Goal: Book appointment/travel/reservation

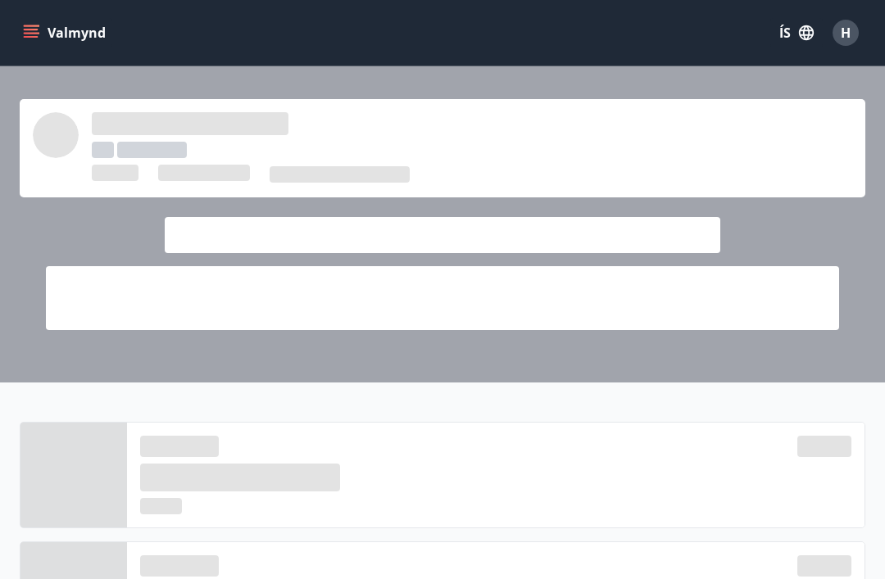
click at [163, 482] on span at bounding box center [240, 478] width 200 height 28
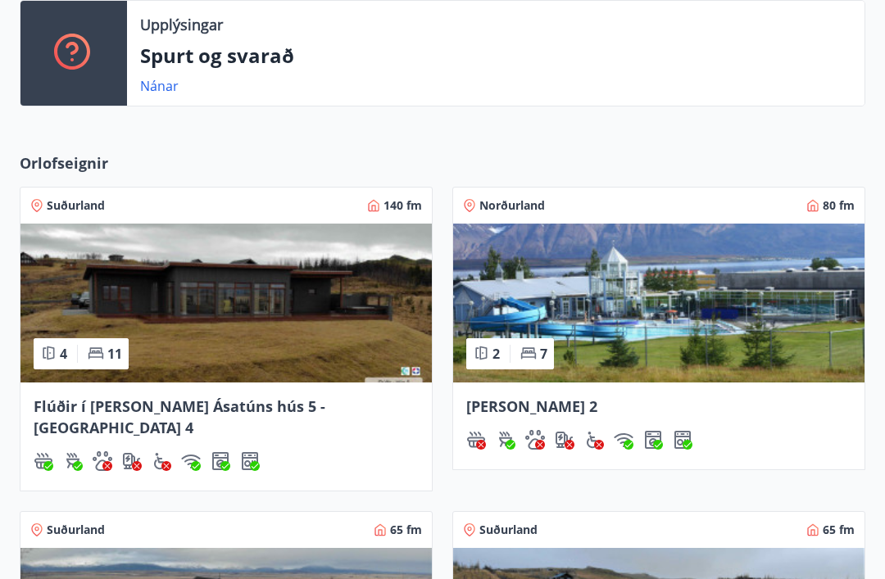
scroll to position [505, 0]
click at [540, 208] on span "Norðurland" at bounding box center [512, 206] width 66 height 16
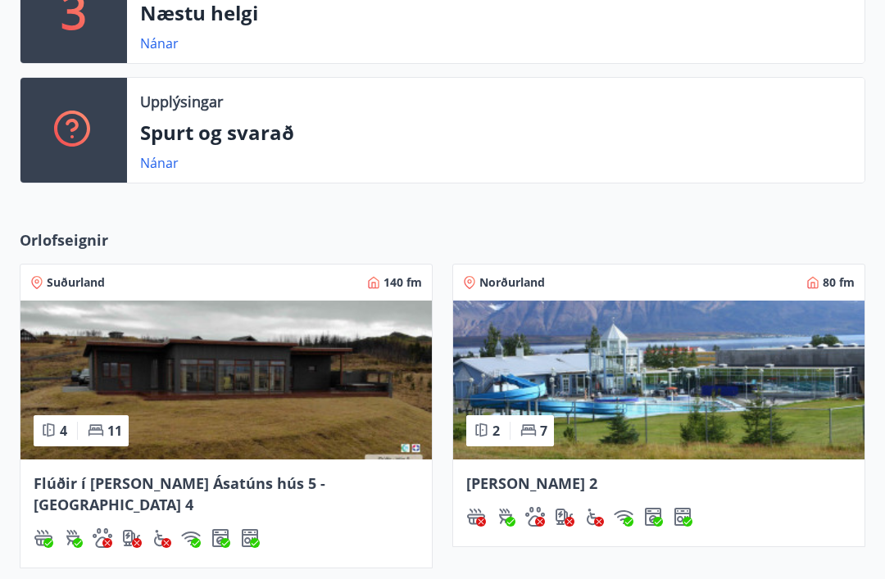
click at [523, 280] on span "Norðurland" at bounding box center [512, 283] width 66 height 16
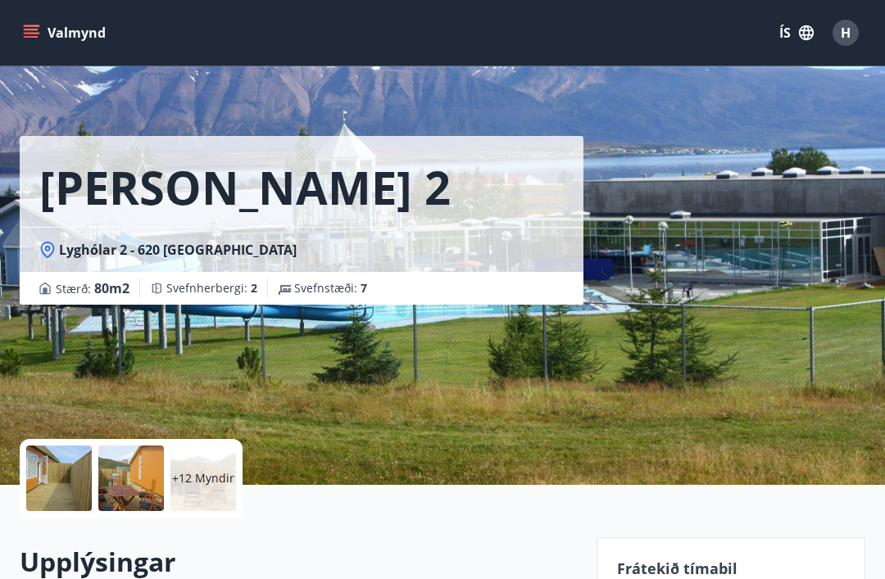
scroll to position [8, 0]
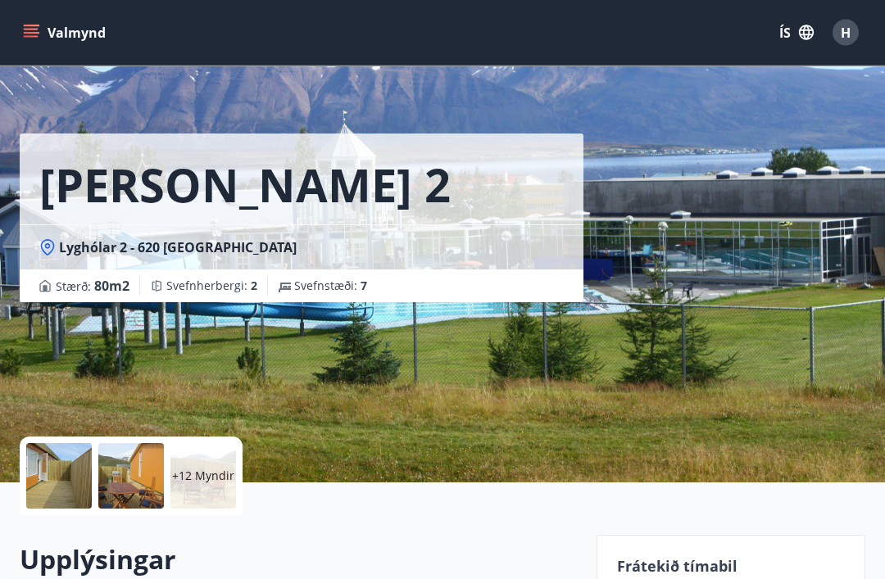
click at [63, 199] on h1 "[PERSON_NAME] 2" at bounding box center [244, 185] width 411 height 62
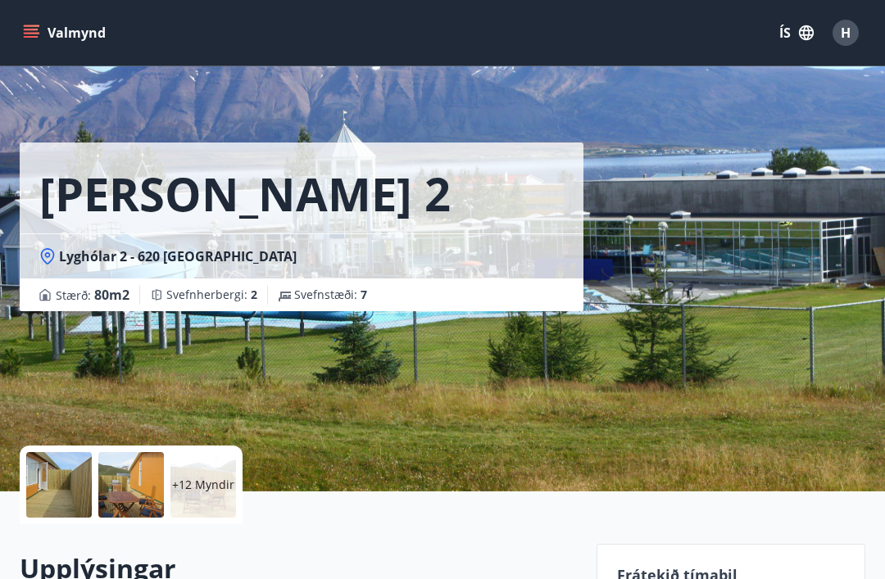
click at [28, 25] on icon "menu" at bounding box center [33, 26] width 18 height 2
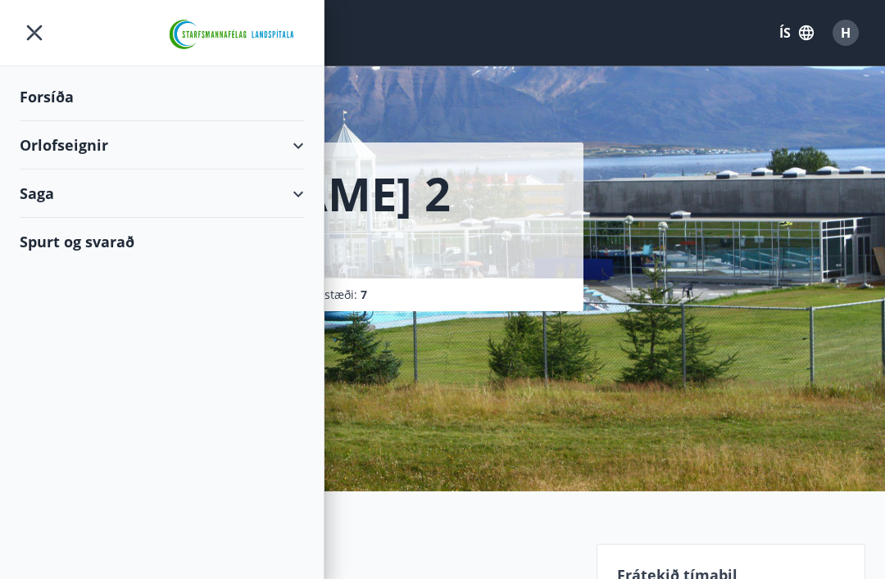
click at [289, 141] on div "Orlofseignir" at bounding box center [162, 145] width 284 height 48
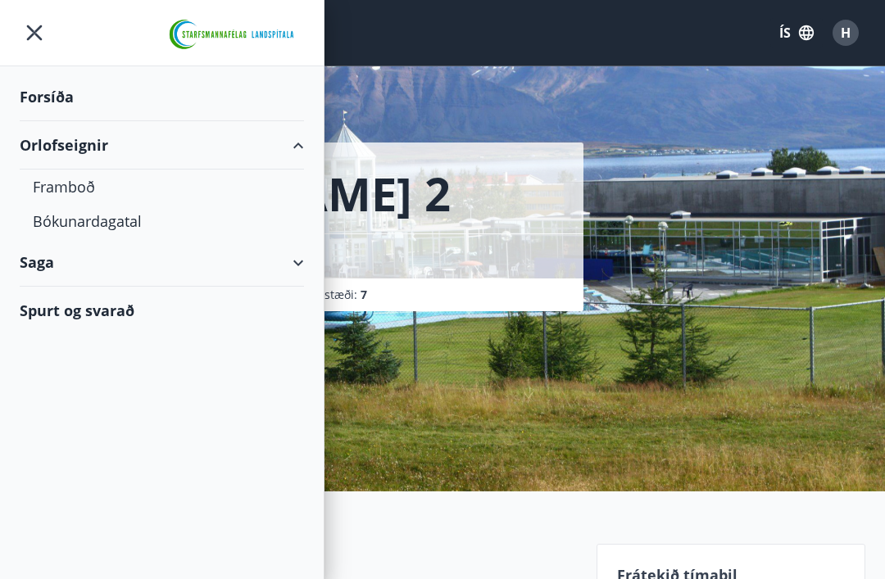
click at [23, 270] on div "Saga" at bounding box center [162, 263] width 284 height 48
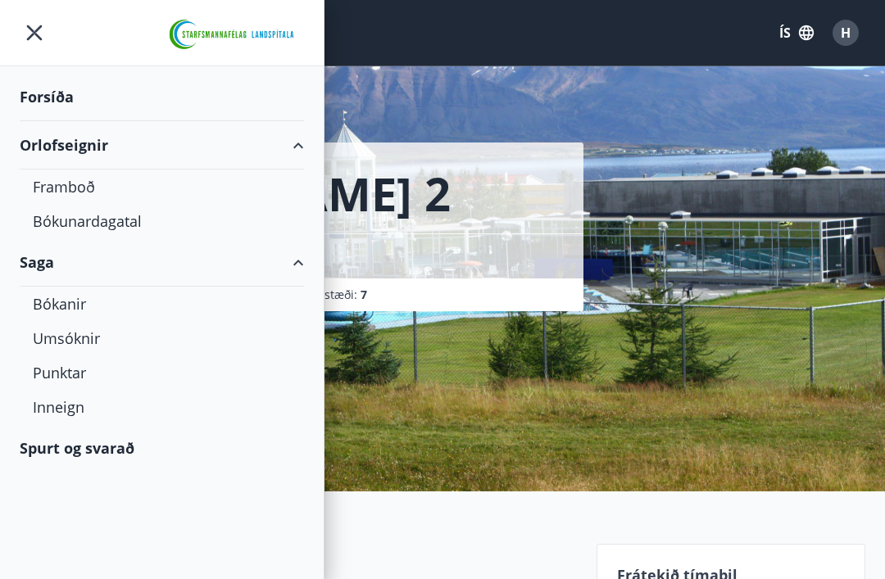
click at [36, 103] on div "Forsíða" at bounding box center [162, 97] width 284 height 48
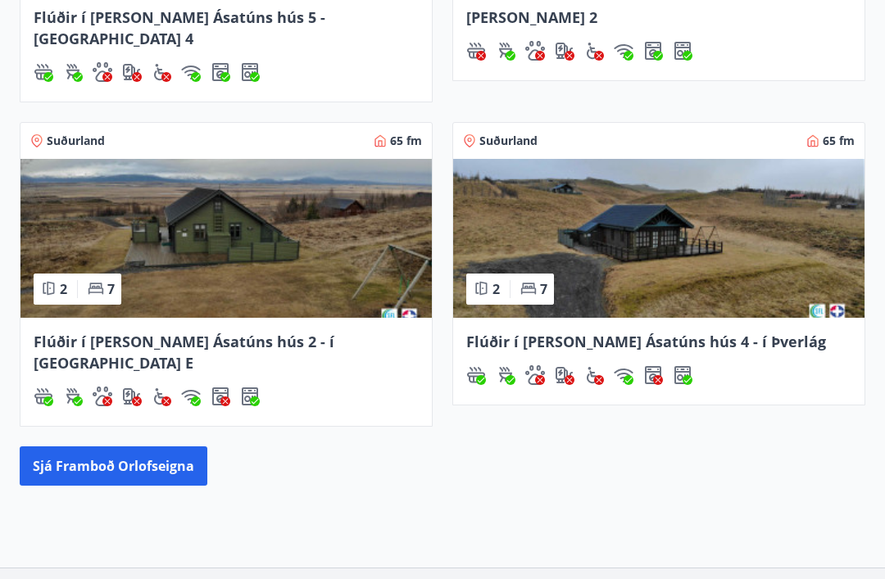
scroll to position [927, 0]
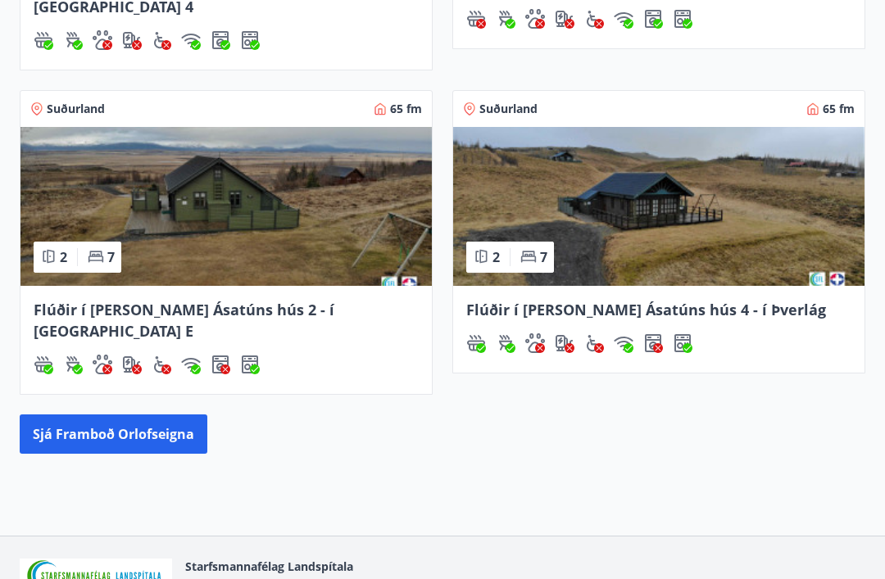
click at [74, 415] on button "Sjá framboð orlofseigna" at bounding box center [114, 434] width 188 height 39
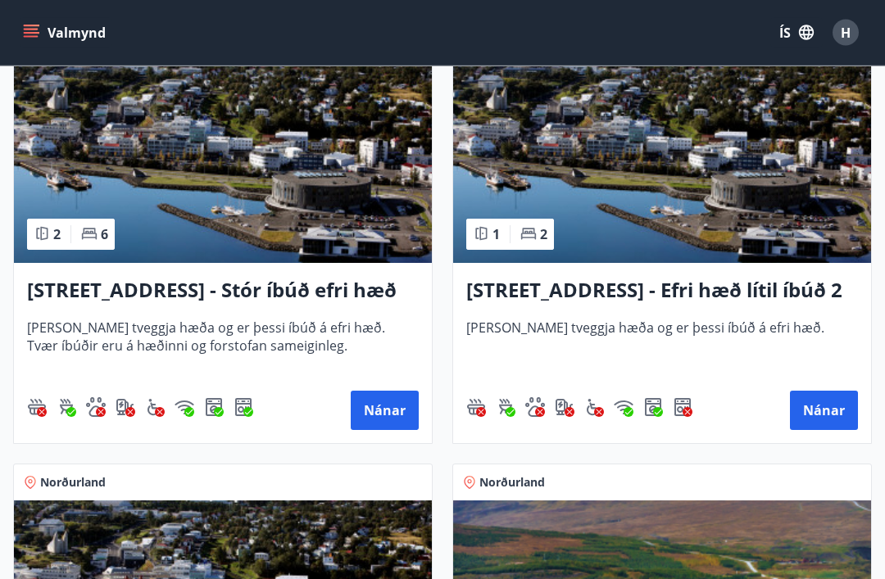
scroll to position [2129, 0]
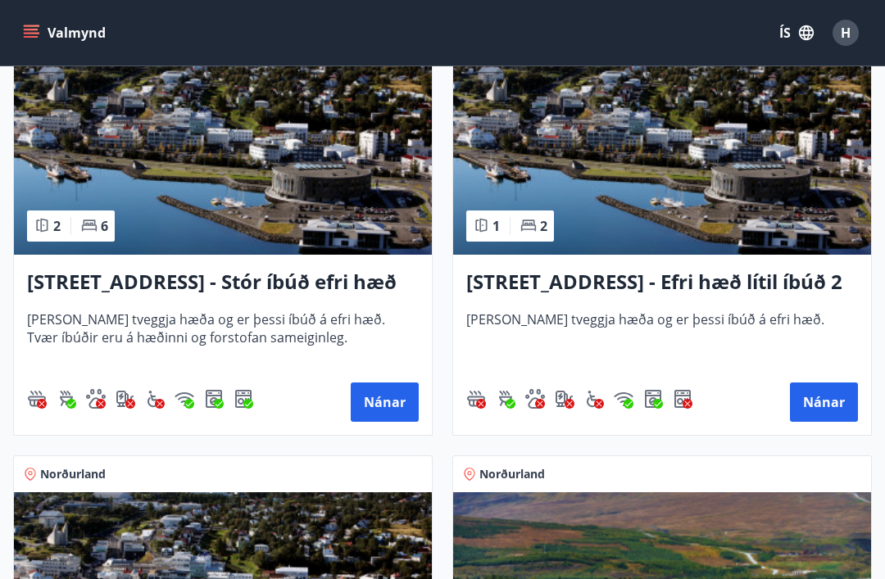
click at [831, 401] on button "Nánar" at bounding box center [824, 402] width 68 height 39
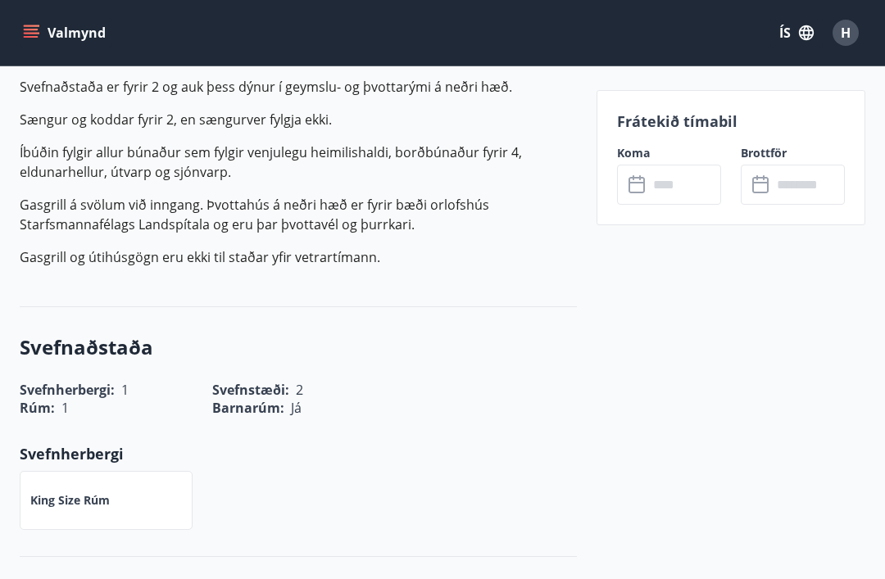
scroll to position [481, 0]
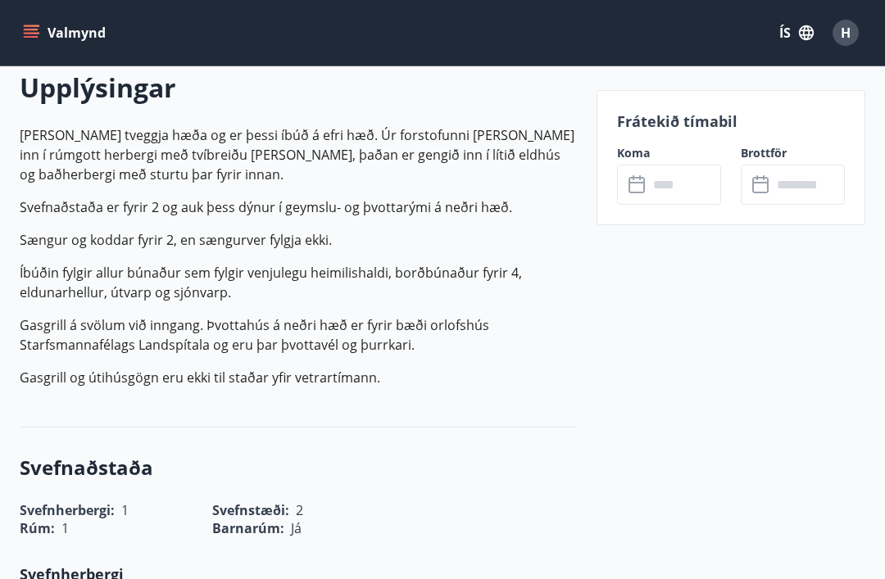
click at [660, 189] on input "text" at bounding box center [684, 185] width 73 height 40
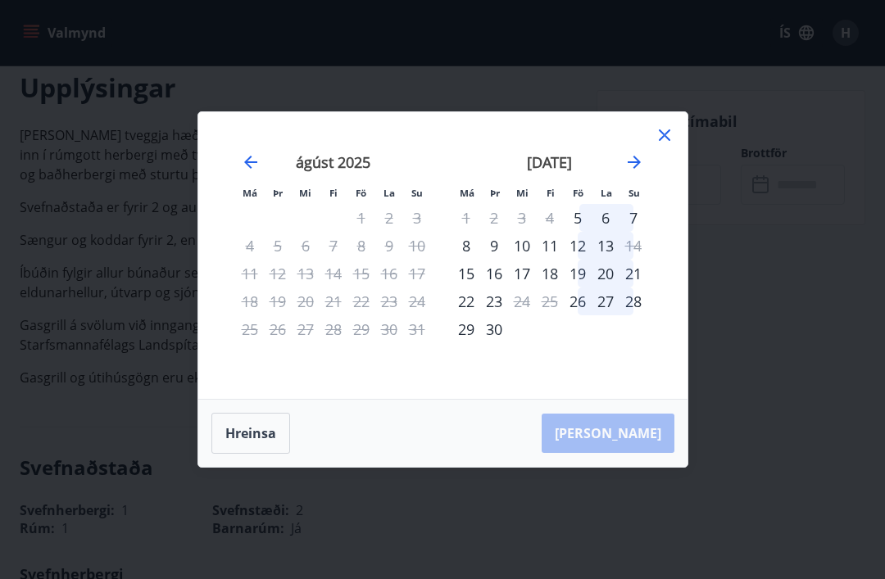
click at [672, 130] on icon at bounding box center [665, 135] width 20 height 20
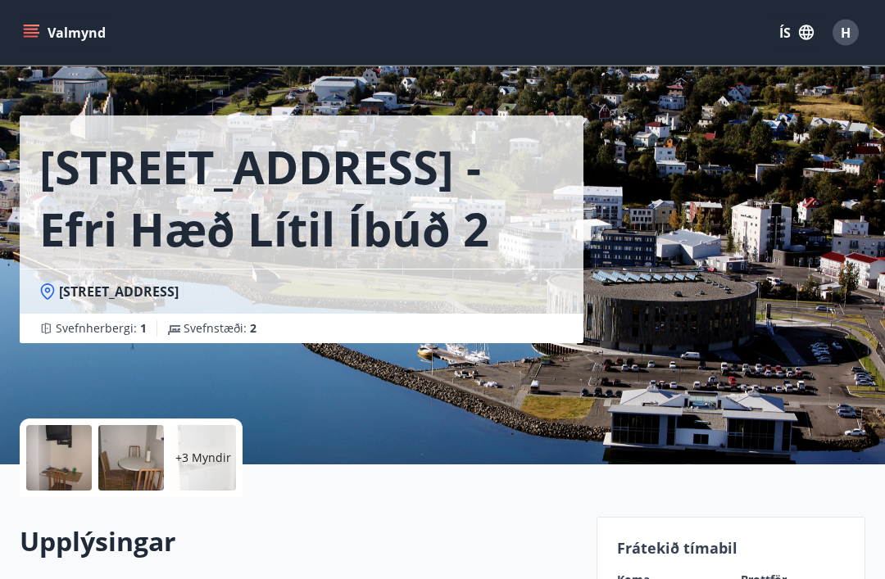
scroll to position [0, 0]
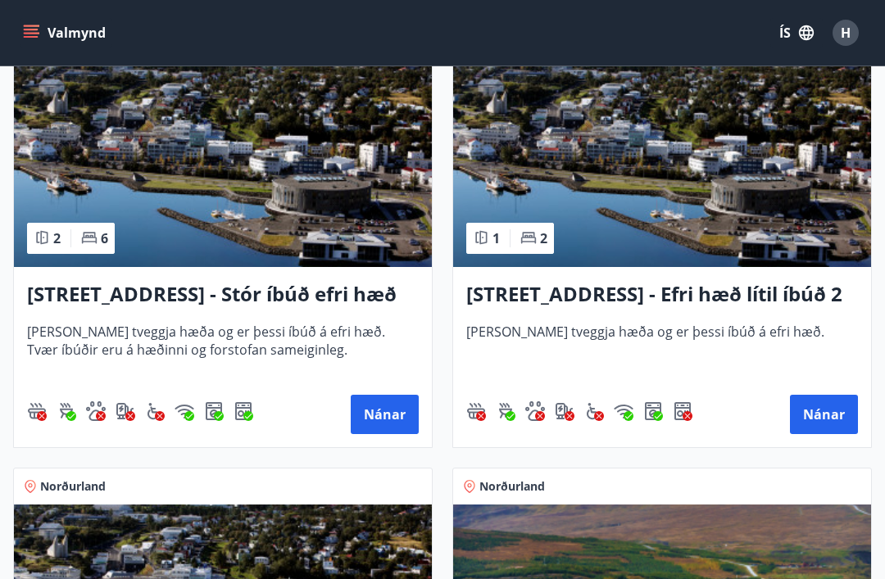
scroll to position [2134, 0]
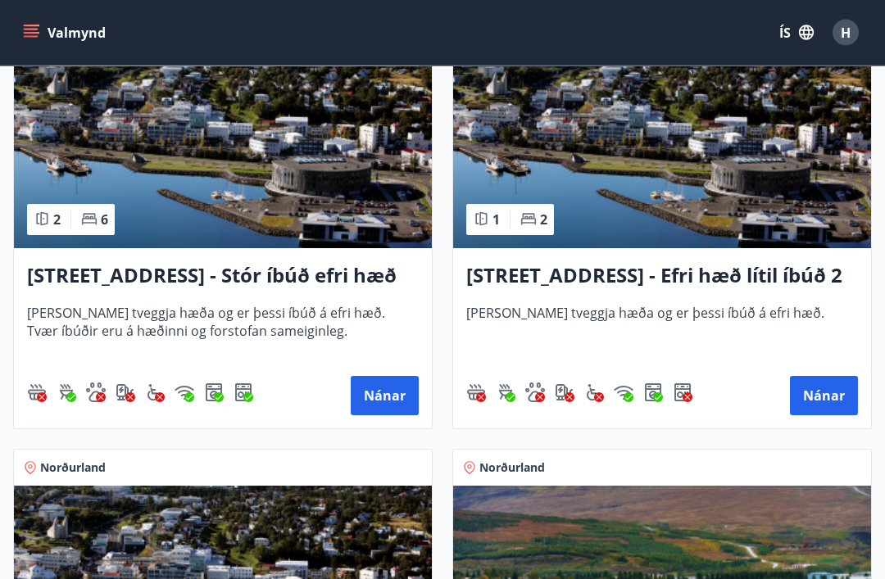
click at [397, 408] on button "Nánar" at bounding box center [385, 396] width 68 height 39
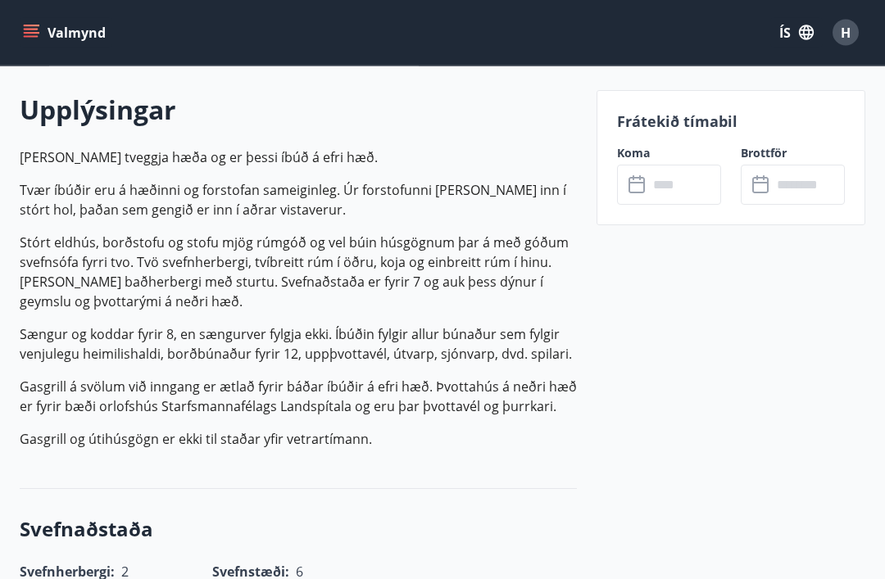
scroll to position [421, 0]
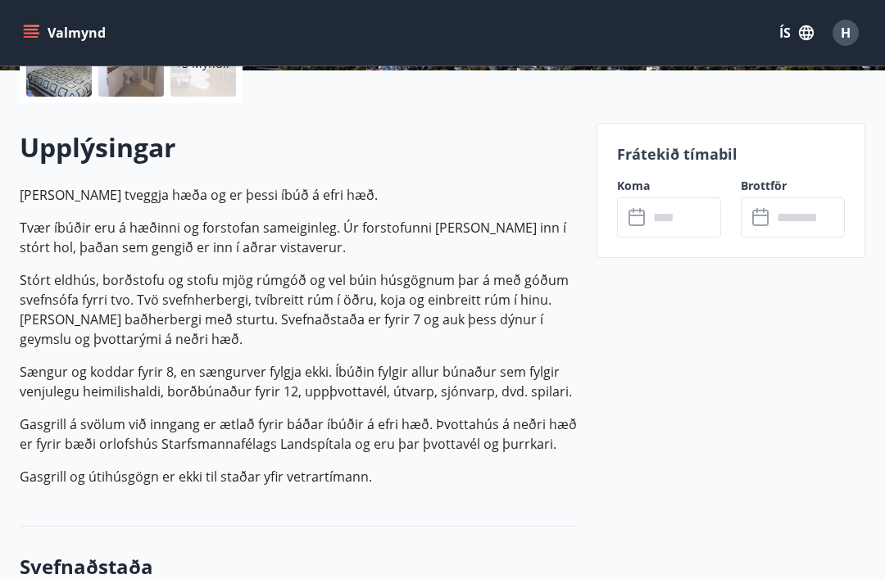
click at [656, 222] on input "text" at bounding box center [684, 218] width 73 height 40
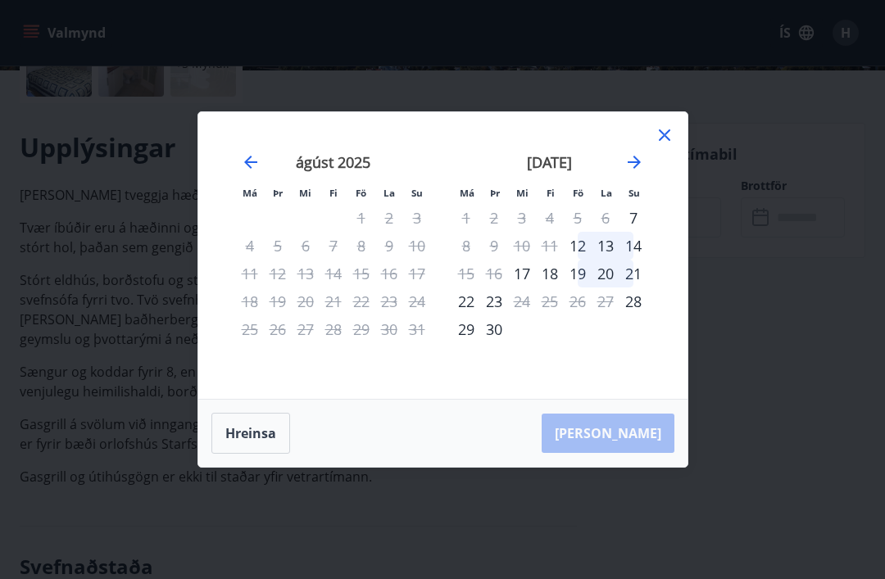
click at [676, 124] on div "Má Þr Mi Fi Fö La Su Má Þr Mi Fi Fö La Su [DATE] 1 2 3 4 5 6 7 8 9 10 11 12 13 …" at bounding box center [442, 255] width 489 height 287
click at [655, 141] on icon at bounding box center [665, 135] width 20 height 20
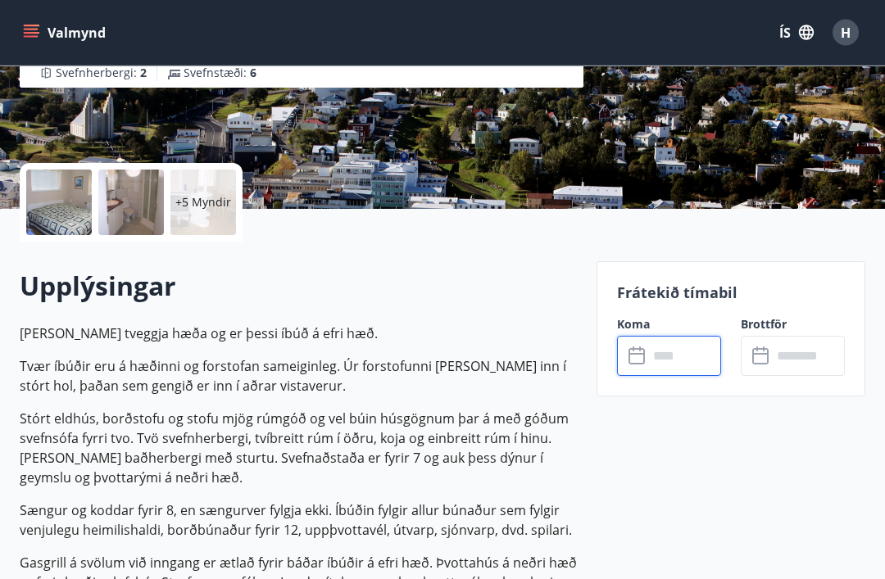
scroll to position [0, 0]
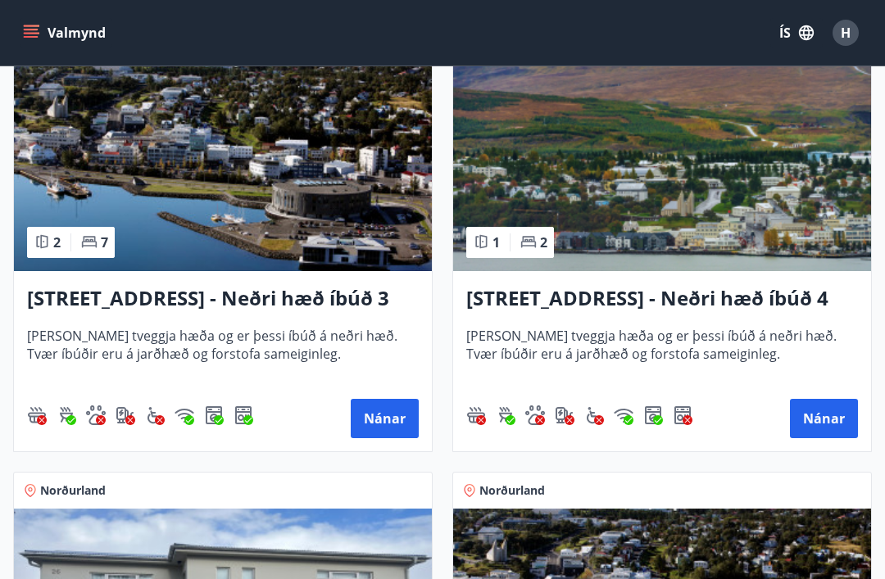
scroll to position [2557, 0]
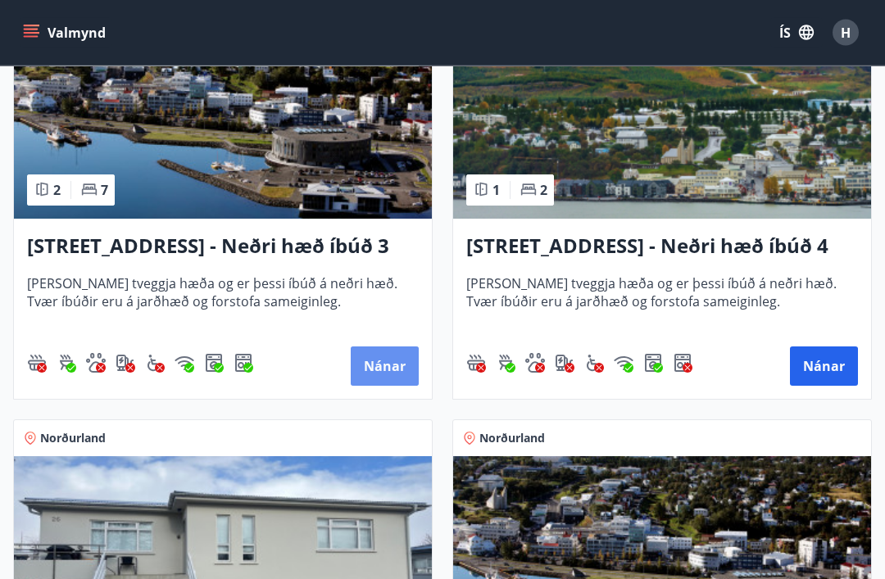
click at [389, 364] on button "Nánar" at bounding box center [385, 367] width 68 height 39
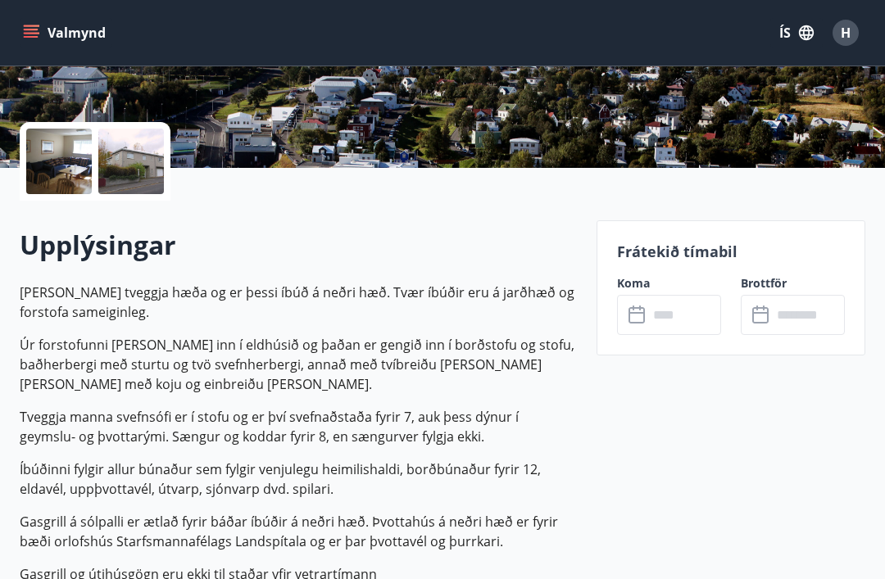
scroll to position [469, 0]
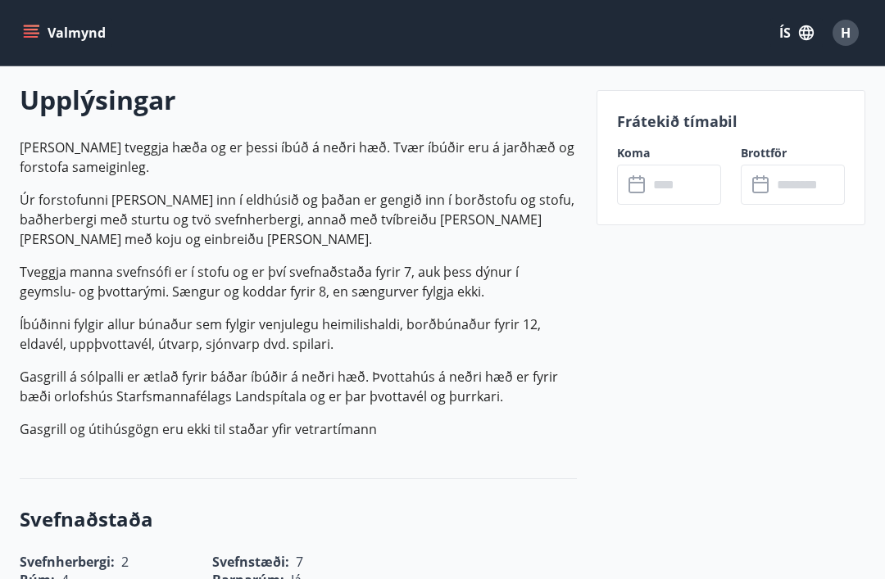
click at [644, 177] on icon at bounding box center [639, 185] width 20 height 20
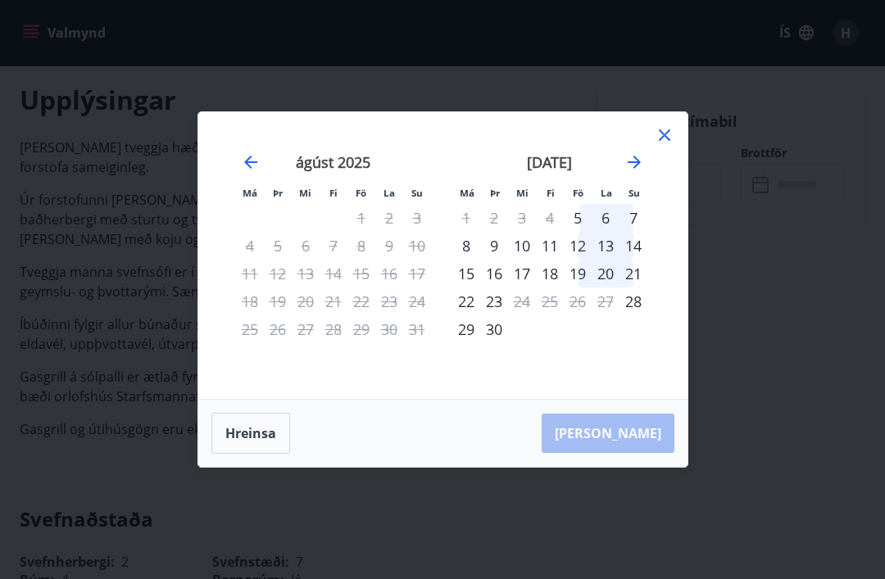
click at [670, 145] on icon at bounding box center [665, 135] width 20 height 20
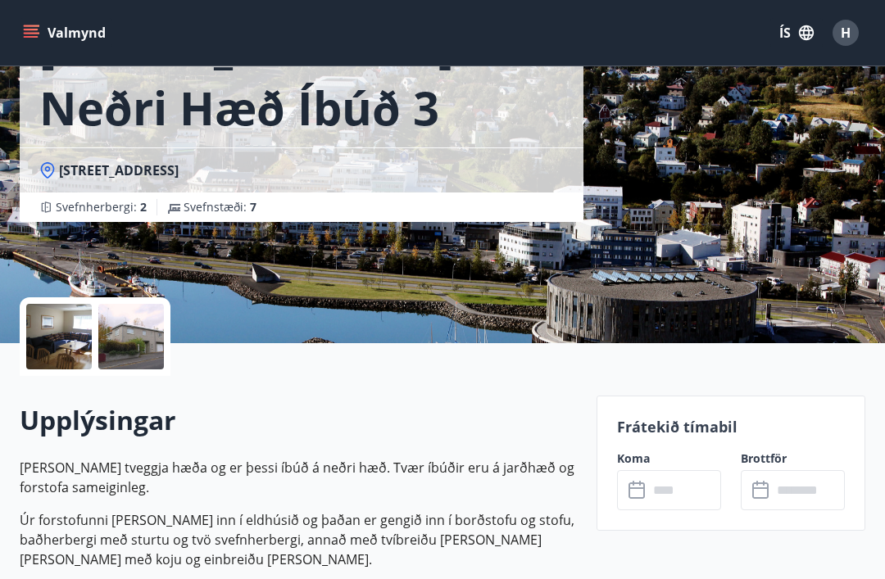
scroll to position [149, 0]
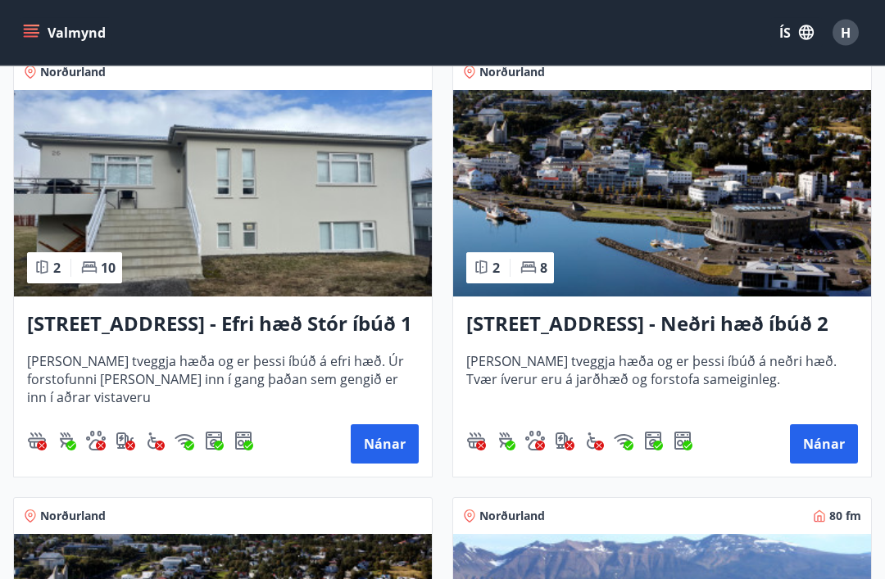
scroll to position [2993, 0]
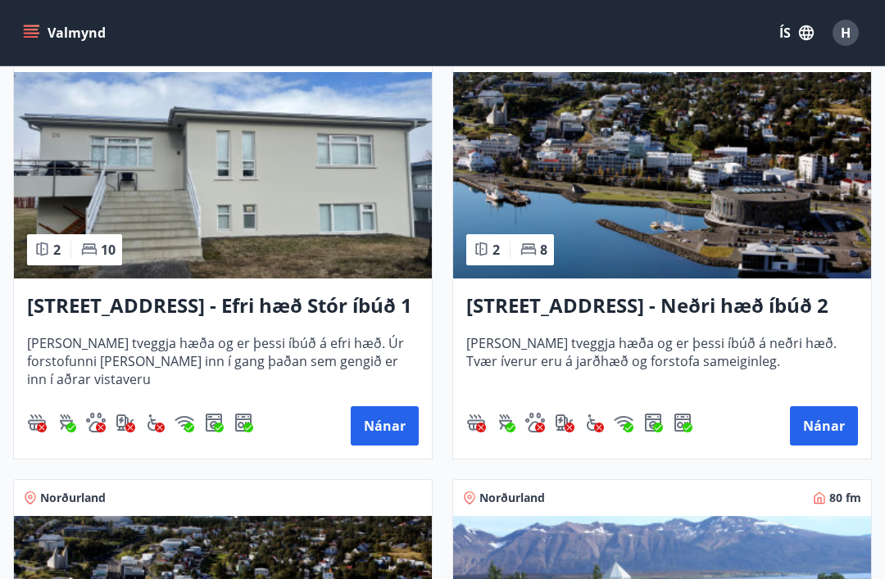
click at [825, 418] on button "Nánar" at bounding box center [824, 426] width 68 height 39
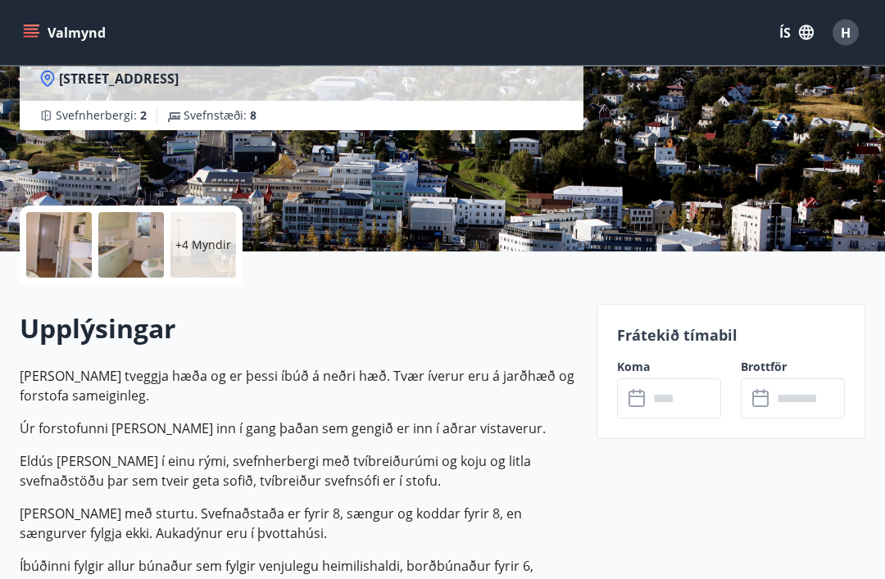
click at [655, 400] on input "text" at bounding box center [684, 399] width 73 height 40
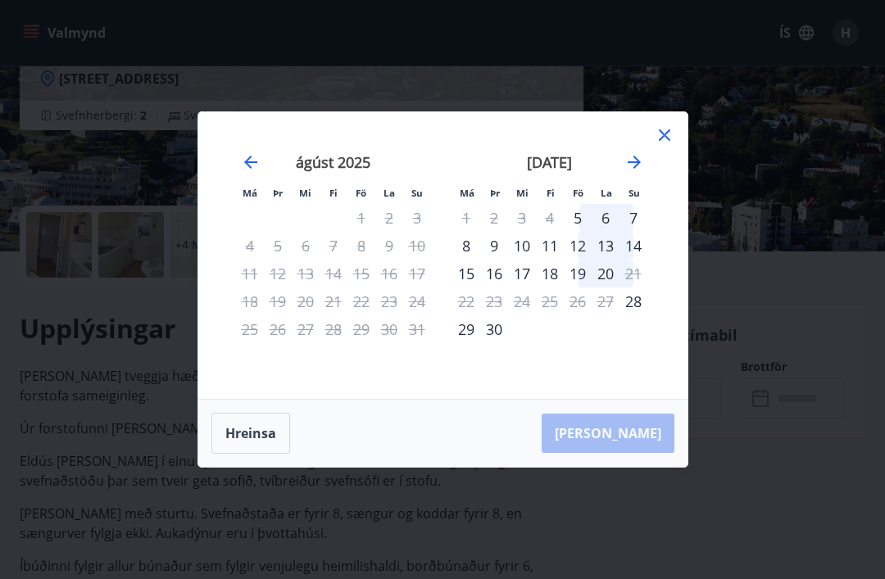
click at [750, 422] on div "Má Þr Mi Fi Fö La Su Má Þr Mi Fi Fö La Su [DATE] 1 2 3 4 5 6 7 8 9 10 11 12 13 …" at bounding box center [442, 289] width 885 height 579
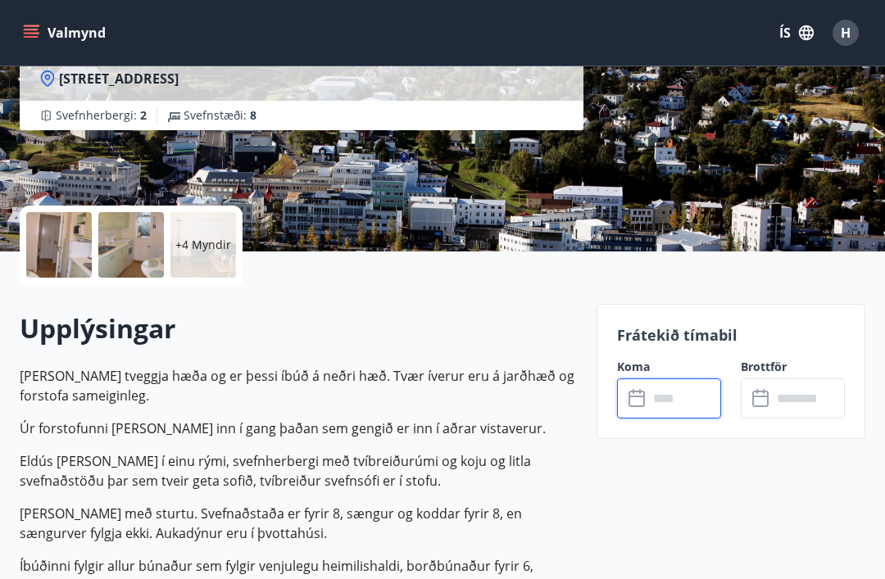
click at [666, 163] on div "Hrafnagilsstræti 26 - Neðri hæð íbúð 2 [STREET_ADDRESS] Svefnherbergi : 2 Svefn…" at bounding box center [443, 6] width 846 height 492
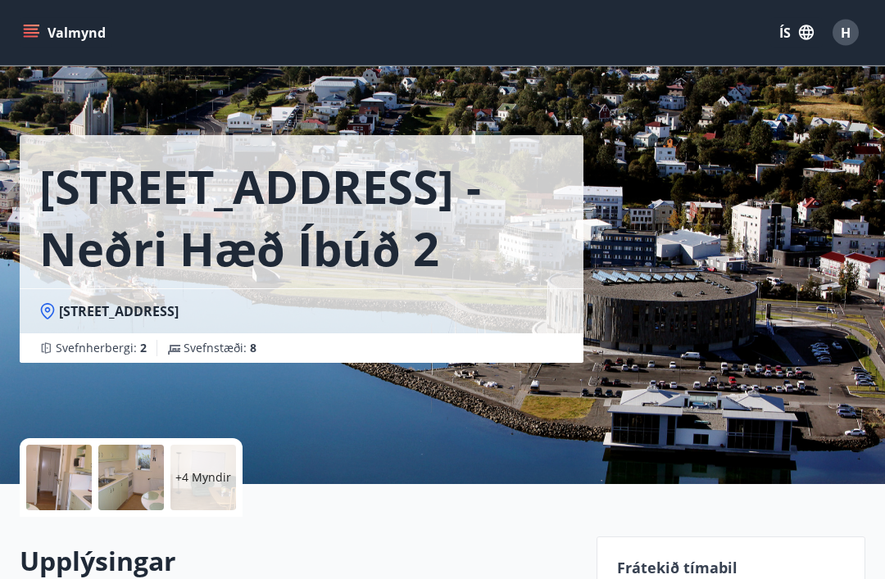
scroll to position [0, 0]
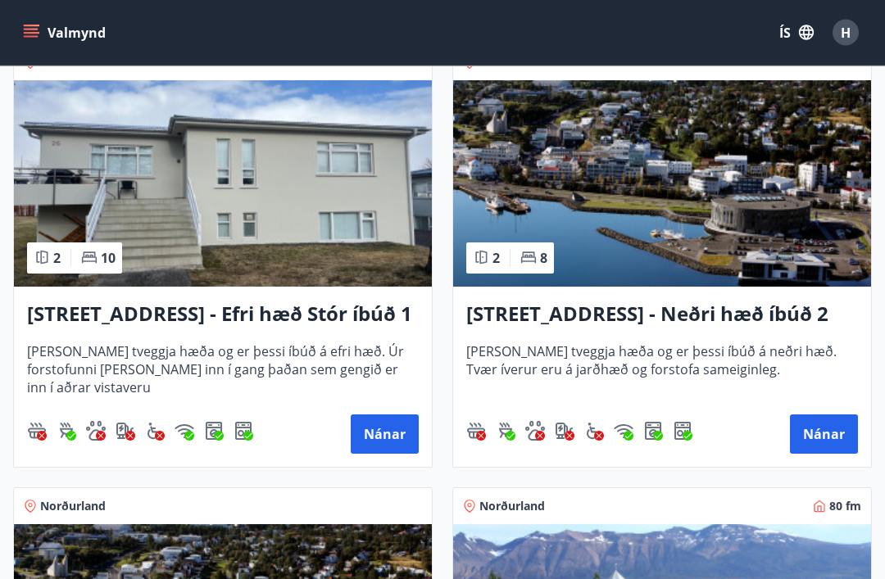
scroll to position [2986, 0]
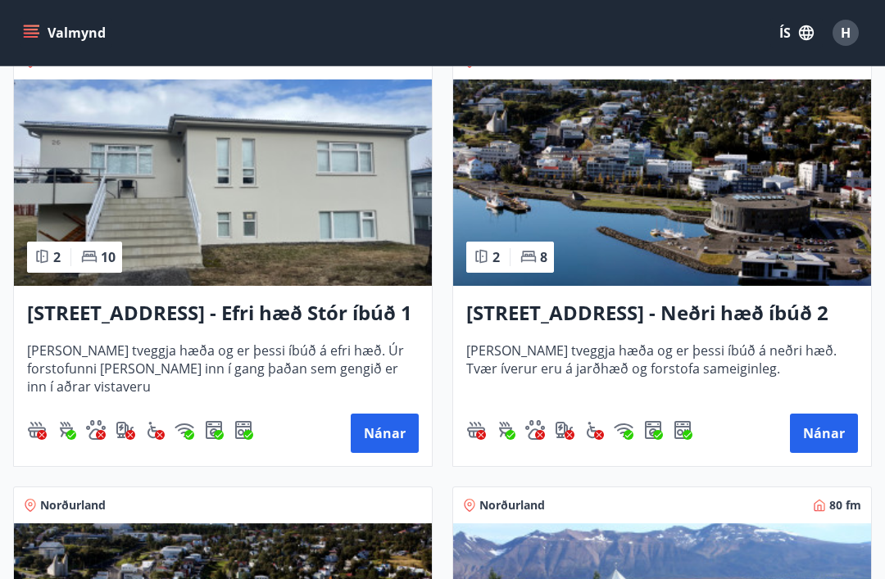
click at [395, 418] on button "Nánar" at bounding box center [385, 433] width 68 height 39
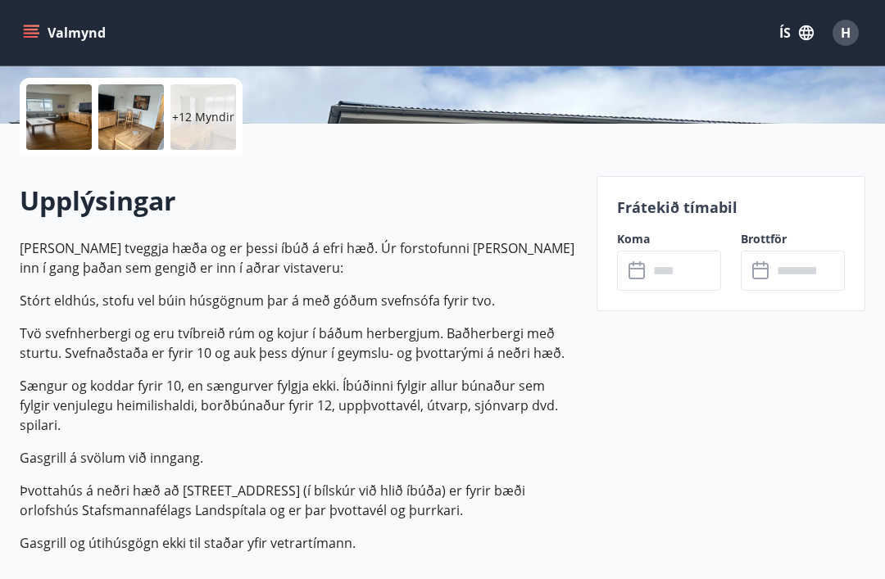
scroll to position [482, 0]
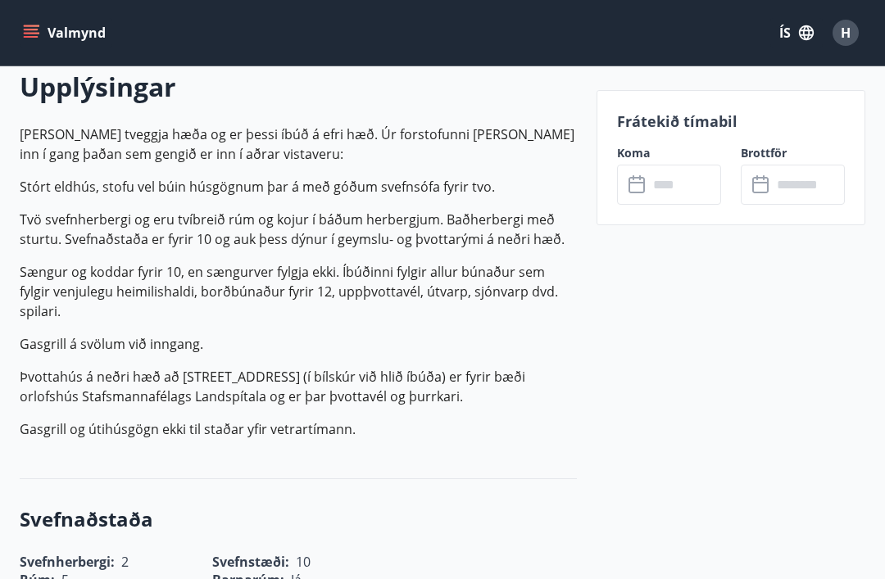
click at [653, 186] on input "text" at bounding box center [684, 185] width 73 height 40
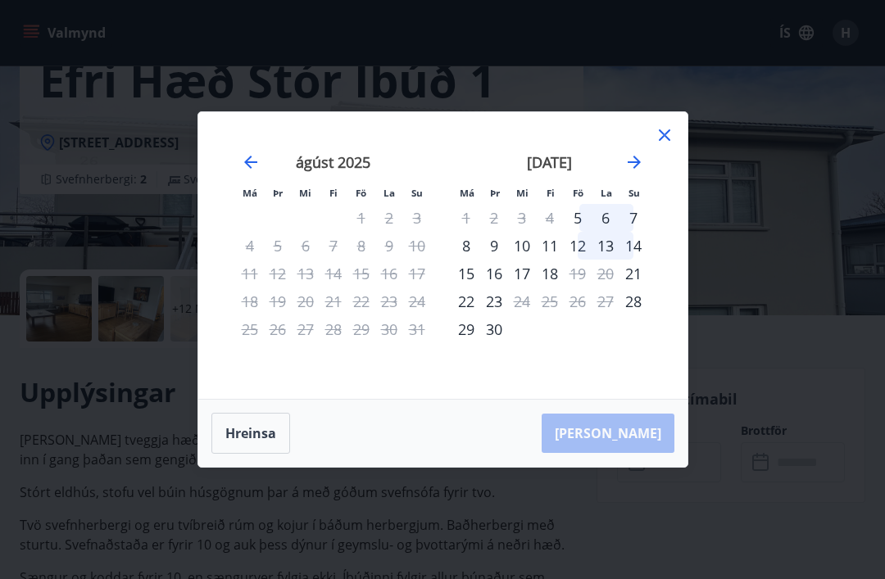
click at [675, 133] on div "Má Þr Mi Fi Fö La Su Má Þr Mi Fi Fö La Su [DATE] 1 2 3 4 5 6 7 8 9 10 11 12 13 …" at bounding box center [442, 255] width 489 height 287
click at [669, 128] on icon at bounding box center [665, 135] width 20 height 20
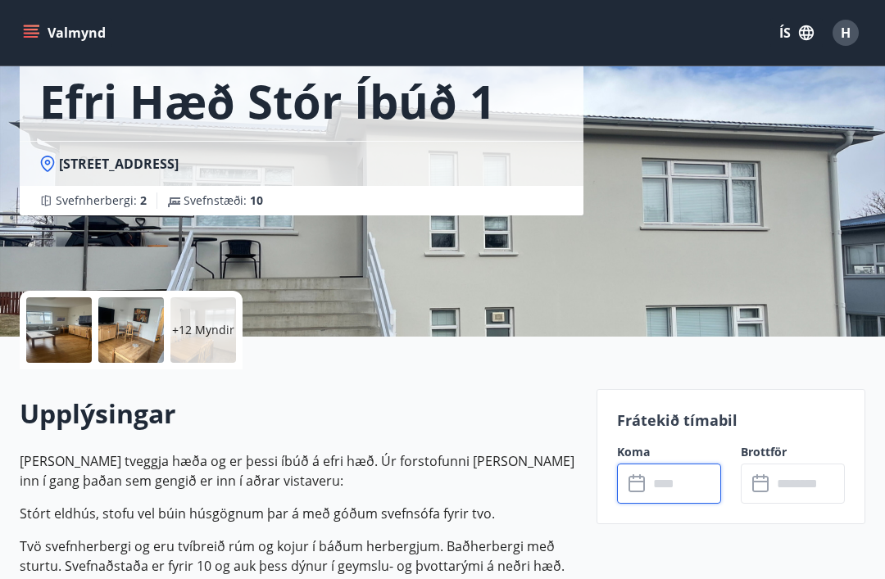
scroll to position [52, 0]
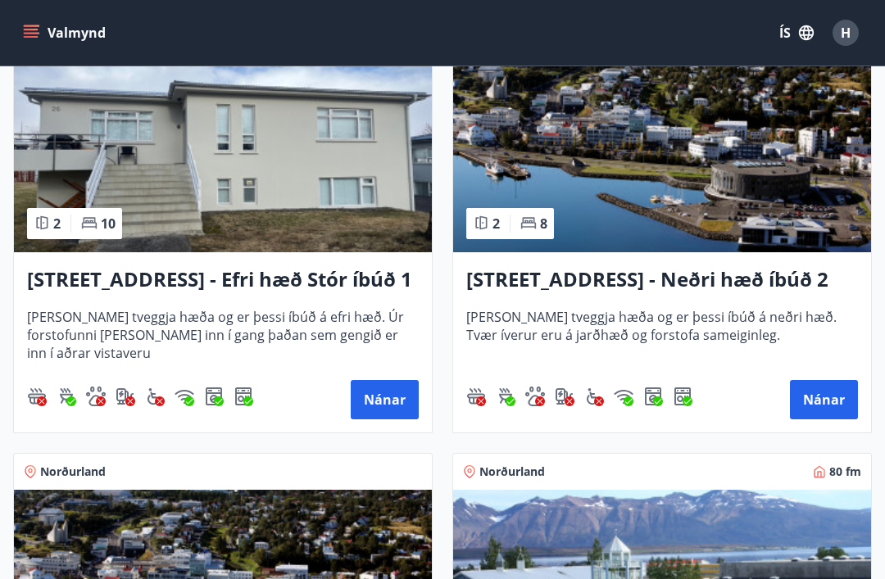
click at [829, 394] on button "Nánar" at bounding box center [824, 399] width 68 height 39
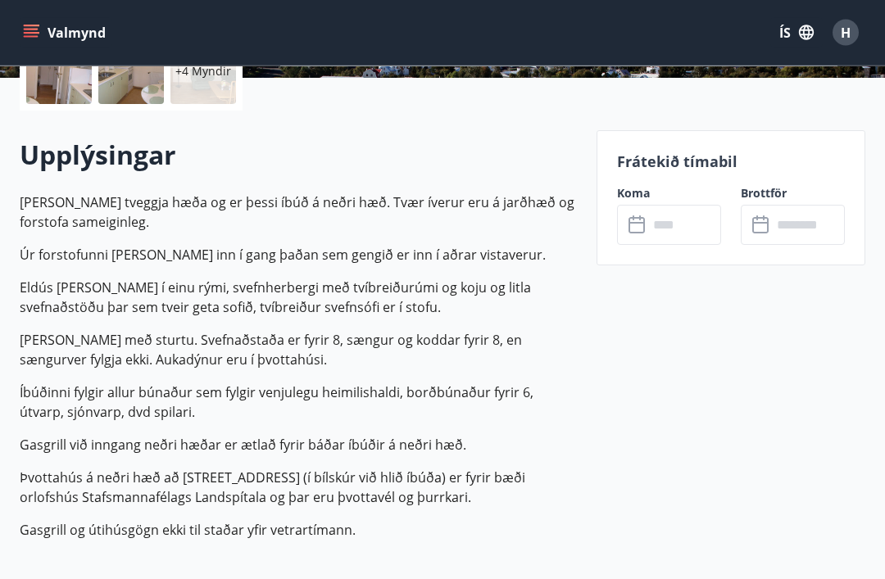
click at [655, 229] on input "text" at bounding box center [684, 226] width 73 height 40
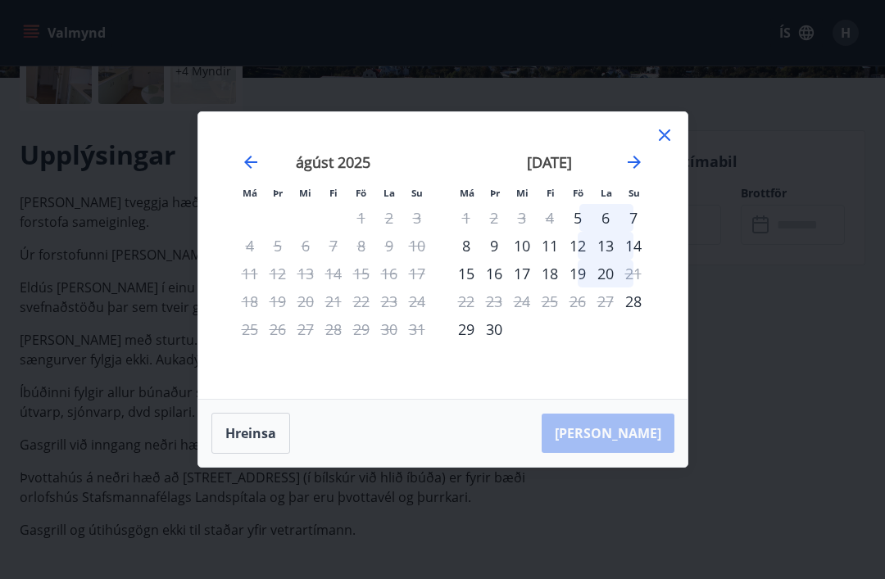
click at [666, 145] on icon at bounding box center [665, 135] width 20 height 20
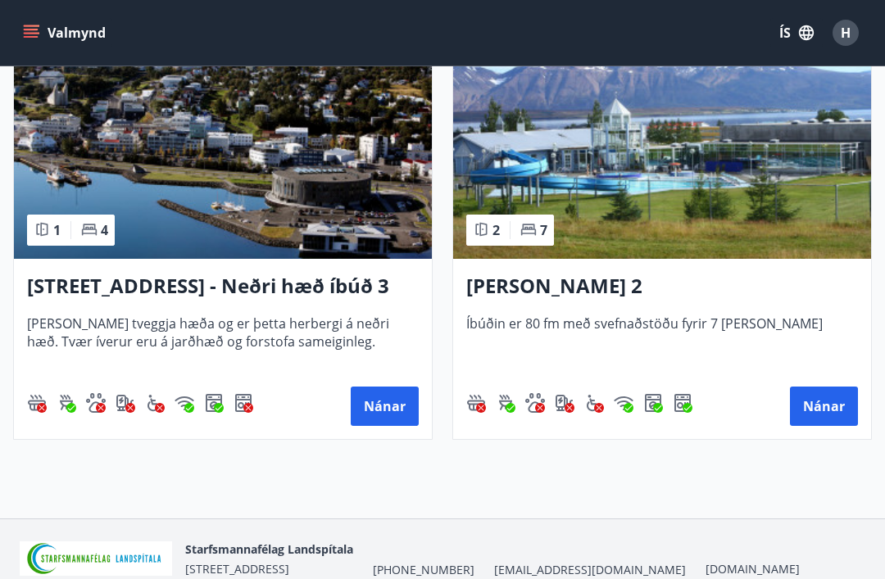
scroll to position [3453, 0]
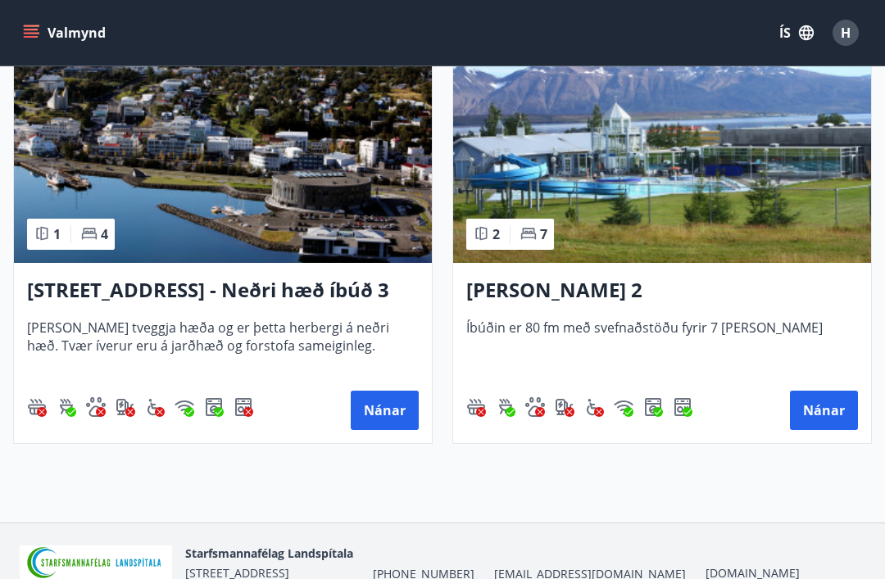
click at [396, 414] on button "Nánar" at bounding box center [385, 410] width 68 height 39
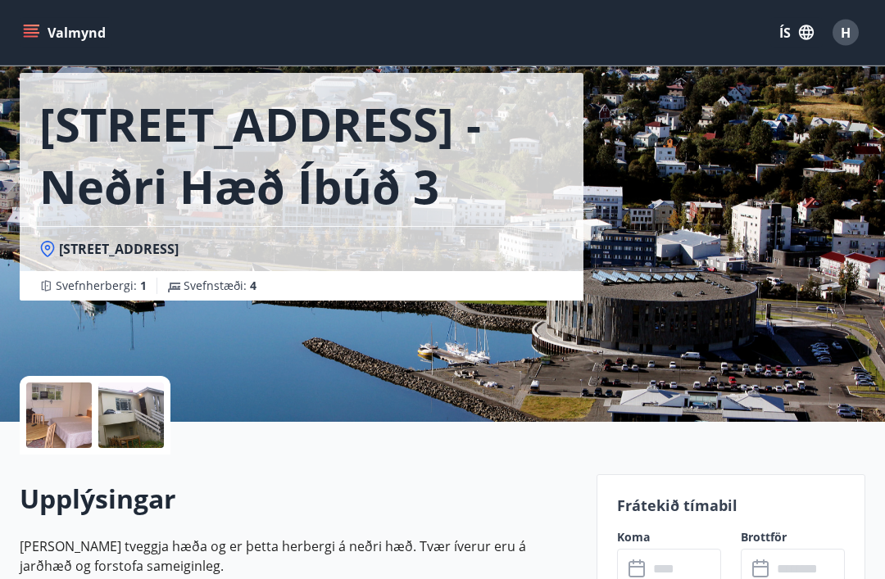
scroll to position [98, 0]
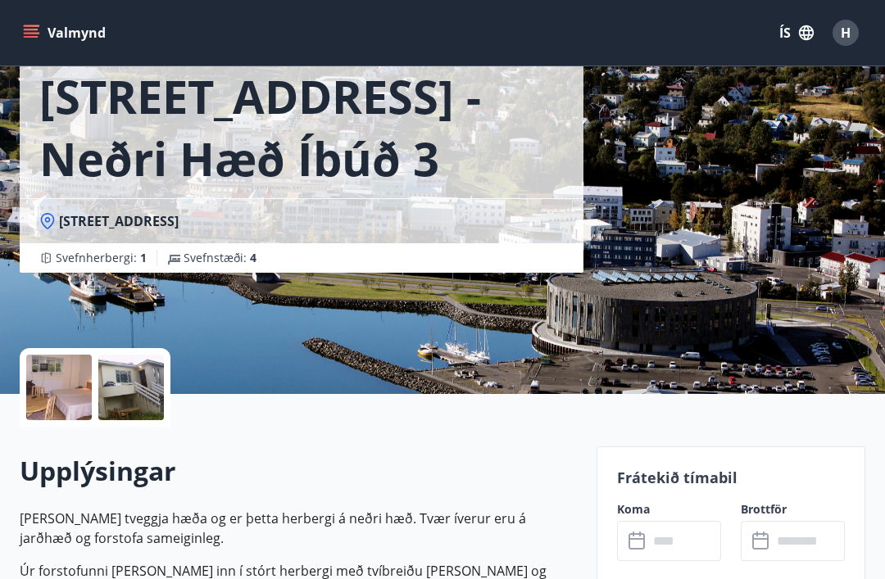
click at [649, 543] on input "text" at bounding box center [684, 541] width 73 height 40
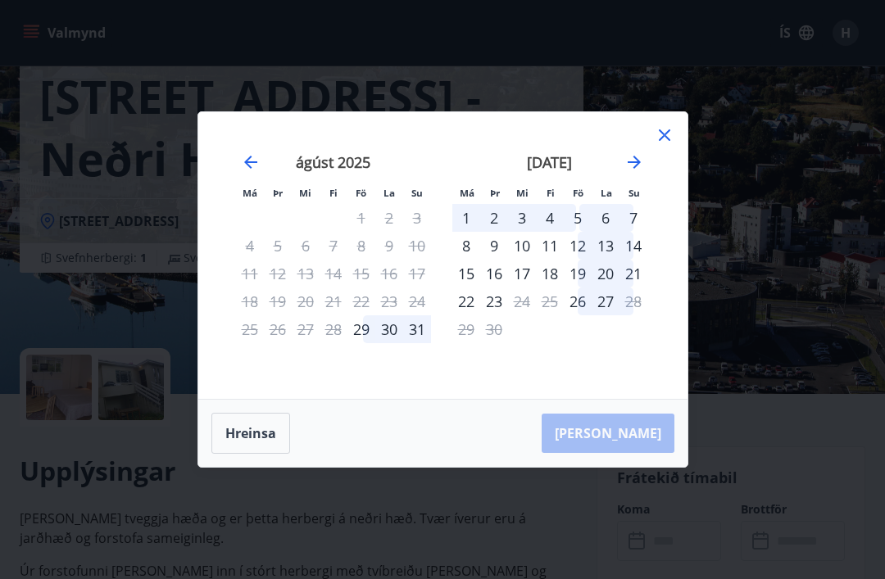
click at [357, 343] on div "29" at bounding box center [362, 330] width 28 height 28
click at [639, 458] on div "[PERSON_NAME]" at bounding box center [442, 433] width 489 height 67
click at [639, 457] on div "[PERSON_NAME]" at bounding box center [442, 433] width 489 height 67
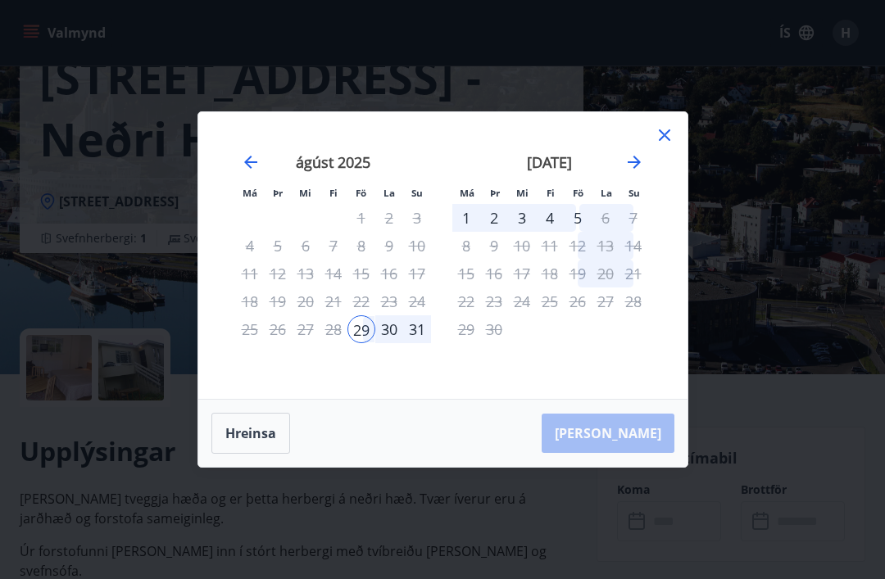
scroll to position [120, 0]
click at [389, 343] on div "30" at bounding box center [389, 330] width 28 height 28
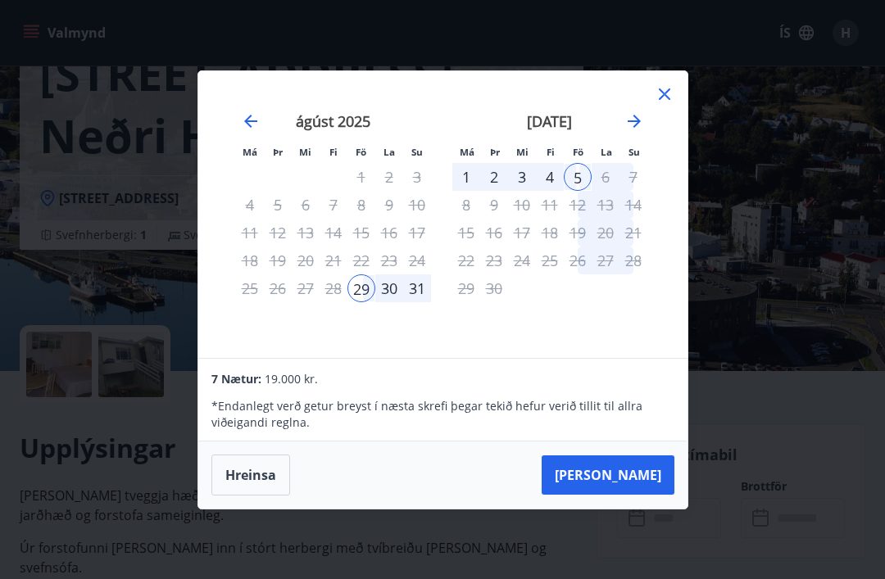
click at [635, 493] on button "[PERSON_NAME]" at bounding box center [608, 475] width 133 height 39
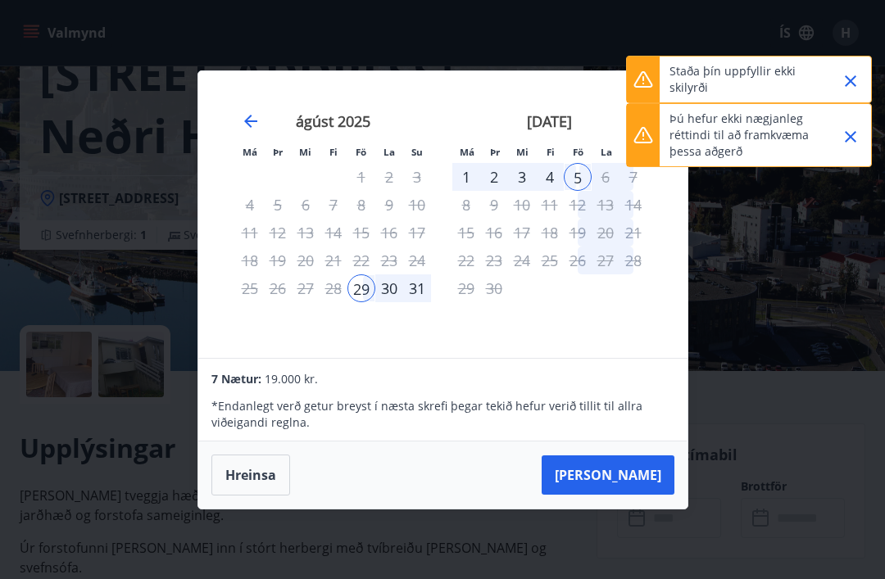
click at [774, 242] on div "Má Þr Mi Fi Fö La Su Má Þr Mi Fi Fö La Su [DATE] 1 2 3 4 5 6 7 8 9 10 11 12 13 …" at bounding box center [442, 289] width 885 height 579
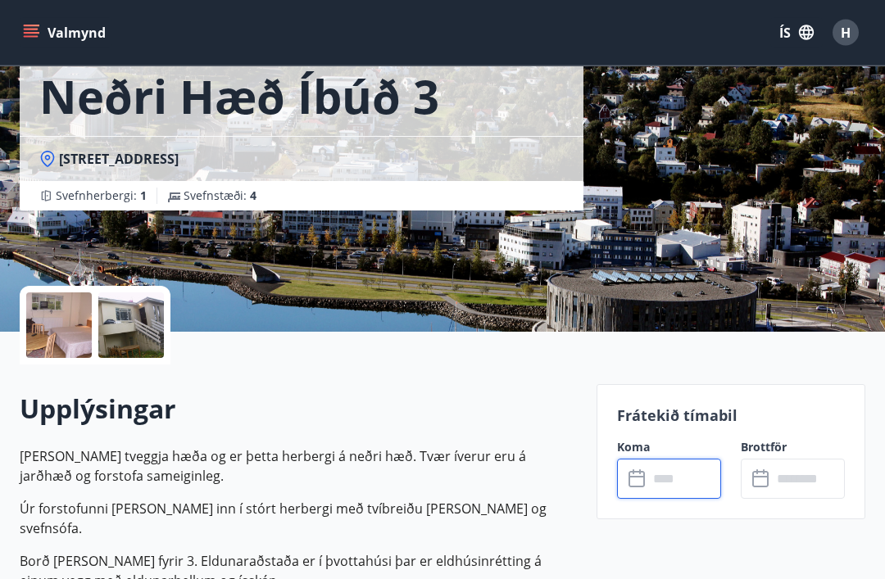
scroll to position [162, 0]
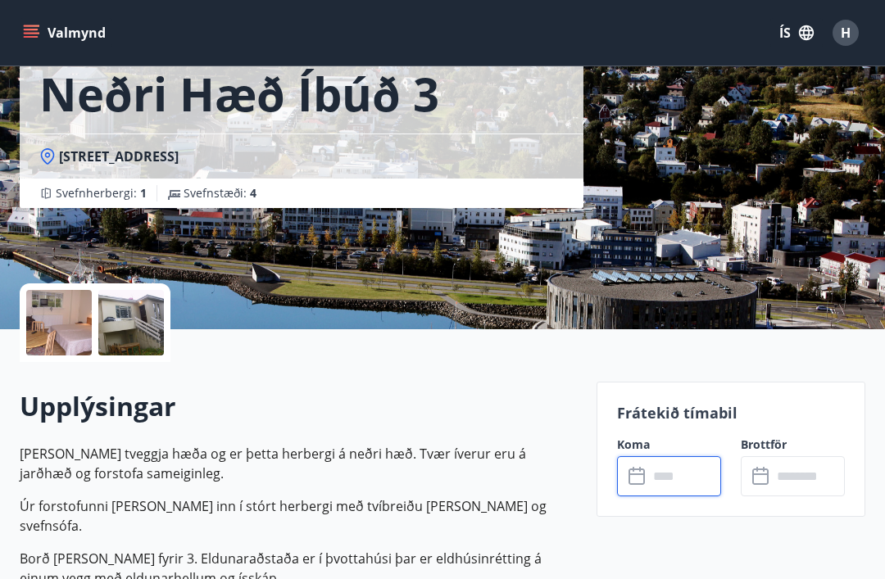
click at [82, 328] on div at bounding box center [59, 323] width 66 height 66
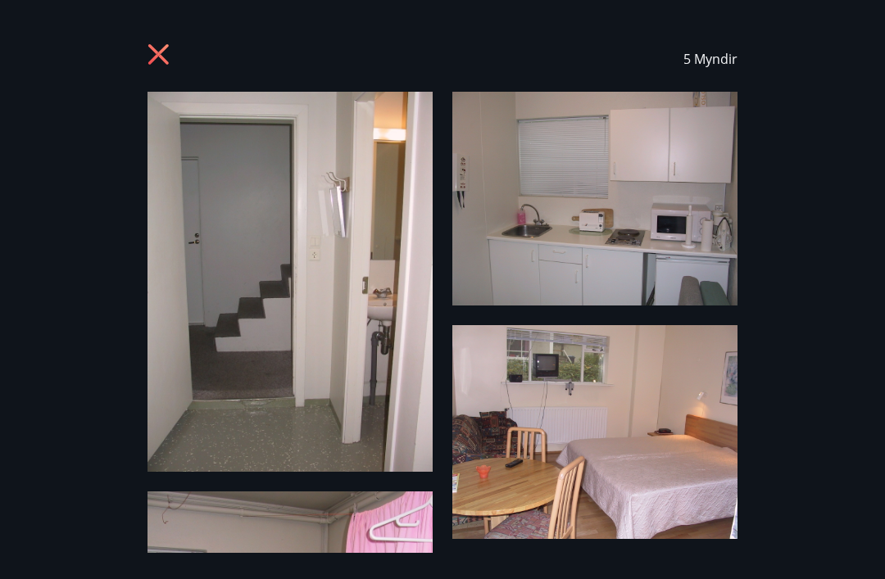
scroll to position [0, 0]
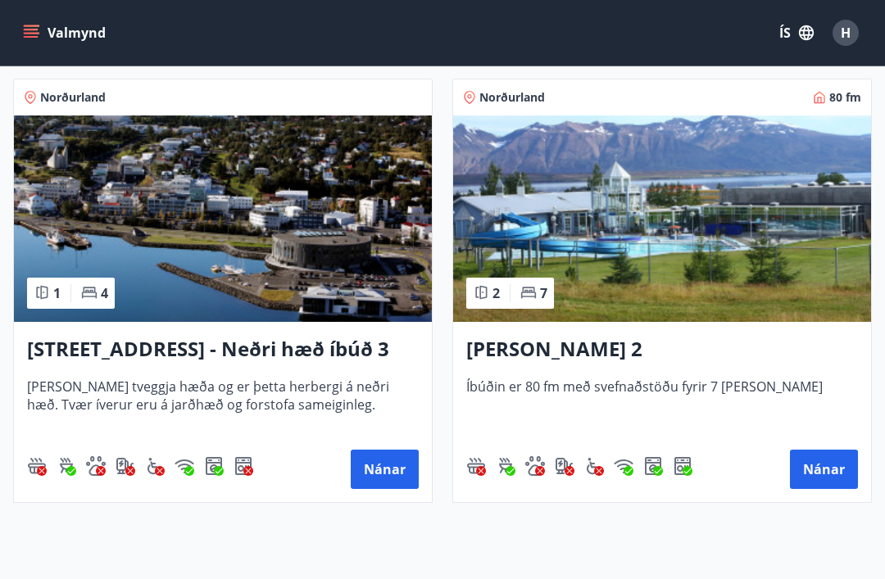
scroll to position [3482, 0]
